Goal: Task Accomplishment & Management: Use online tool/utility

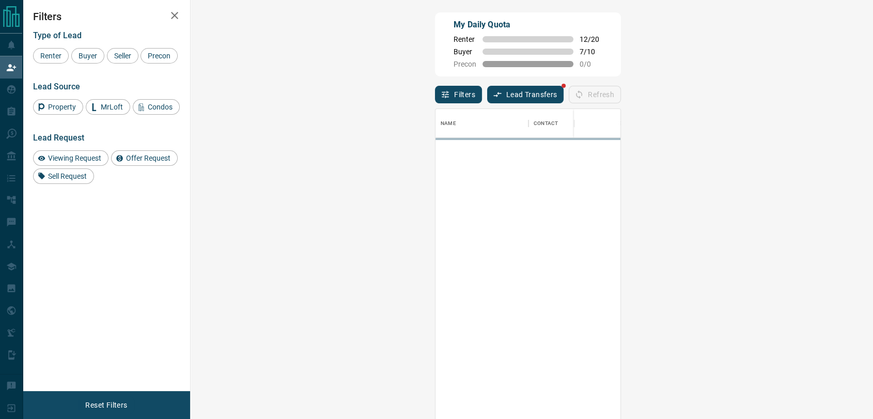
scroll to position [310, 652]
